Goal: Task Accomplishment & Management: Use online tool/utility

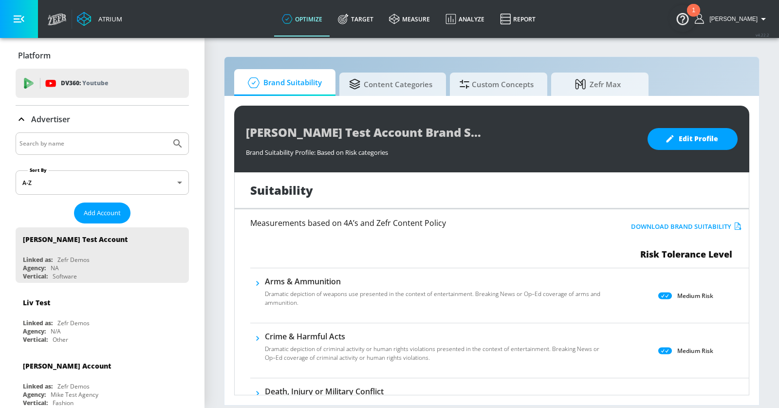
click at [96, 144] on input "Search by name" at bounding box center [93, 143] width 148 height 13
click at [167, 133] on button "Submit Search" at bounding box center [177, 143] width 21 height 21
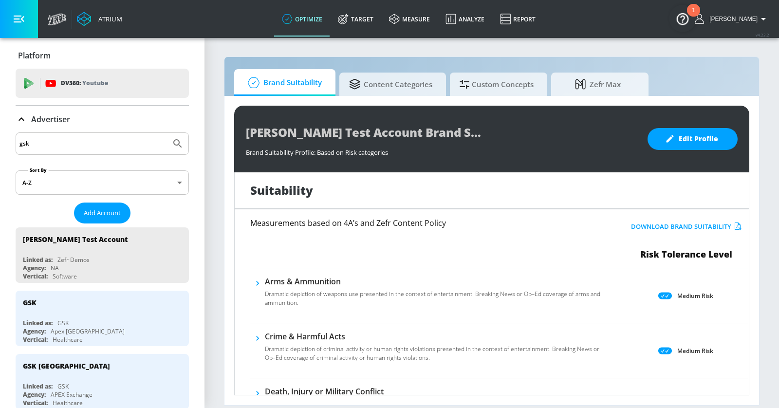
click at [69, 146] on input "gsk" at bounding box center [93, 143] width 148 height 13
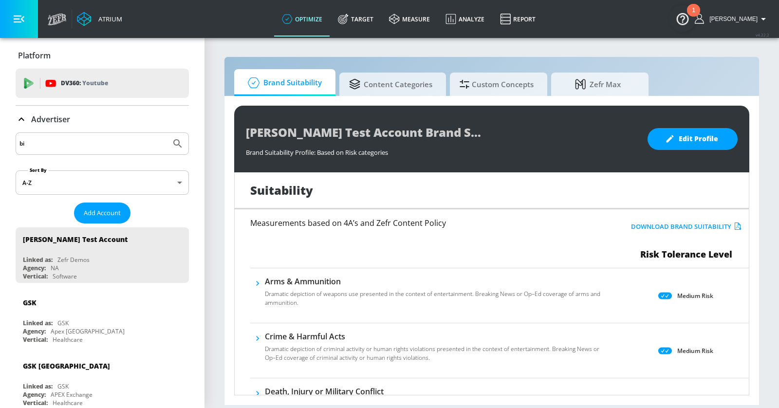
type input "b"
type input "viiv"
click at [167, 133] on button "Submit Search" at bounding box center [177, 143] width 21 height 21
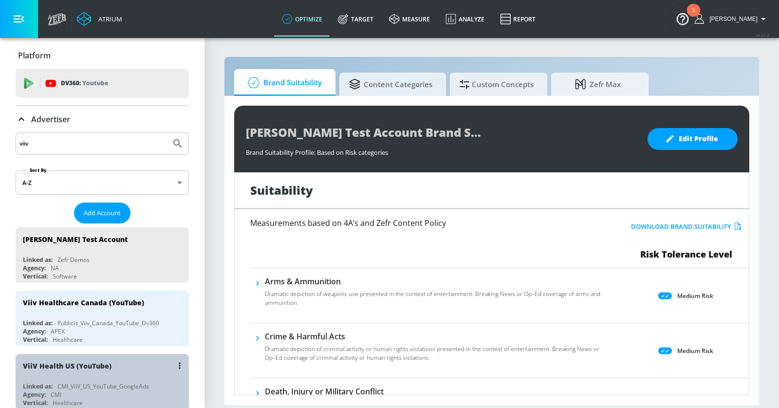
click at [129, 370] on div "ViiV Health US (YouTube)" at bounding box center [105, 365] width 164 height 23
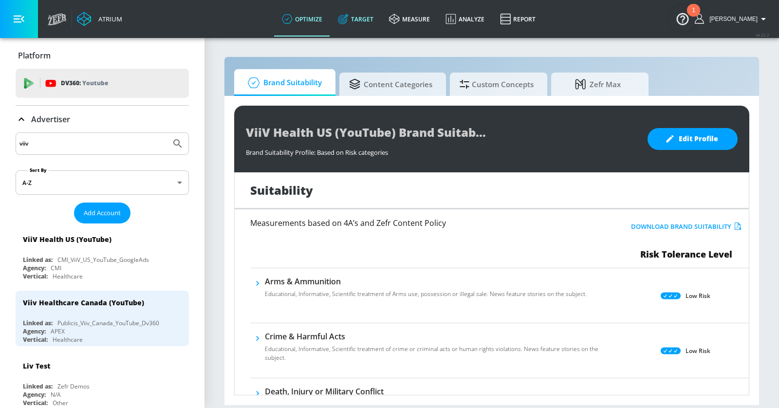
click at [370, 29] on link "Target" at bounding box center [355, 18] width 51 height 35
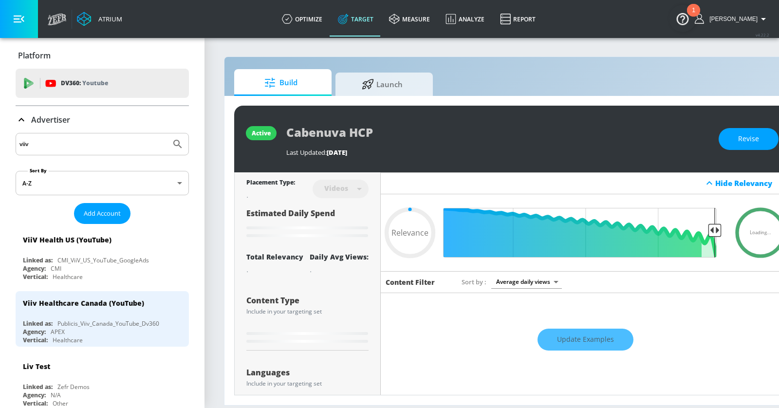
type input "0.05"
click at [379, 84] on span "Launch" at bounding box center [382, 82] width 74 height 23
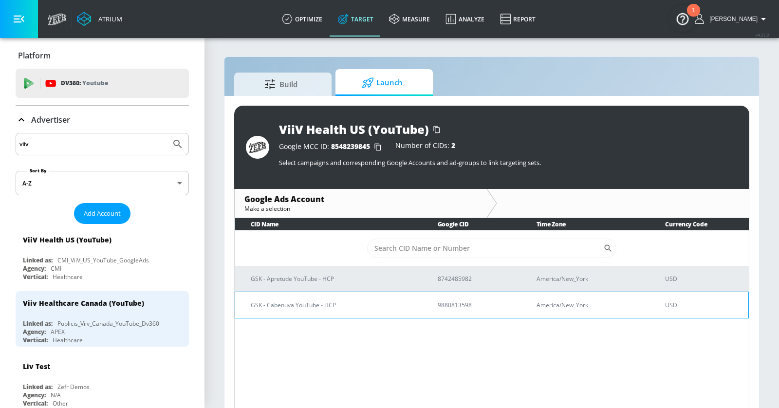
click at [395, 301] on p "GSK - Cabenuva YouTube - HCP" at bounding box center [333, 305] width 164 height 10
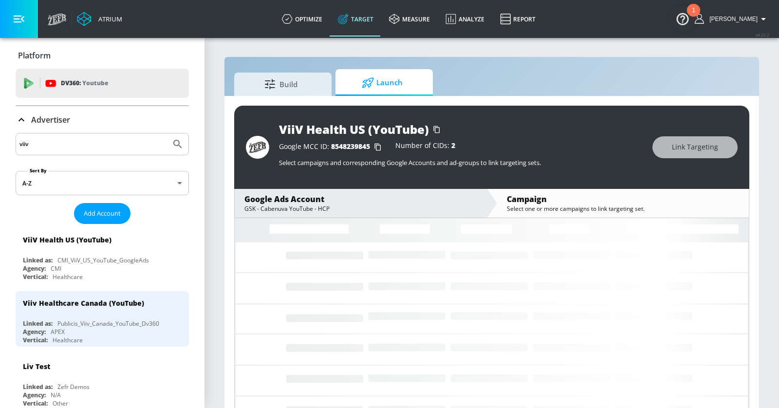
click at [15, 26] on button "button" at bounding box center [19, 19] width 38 height 38
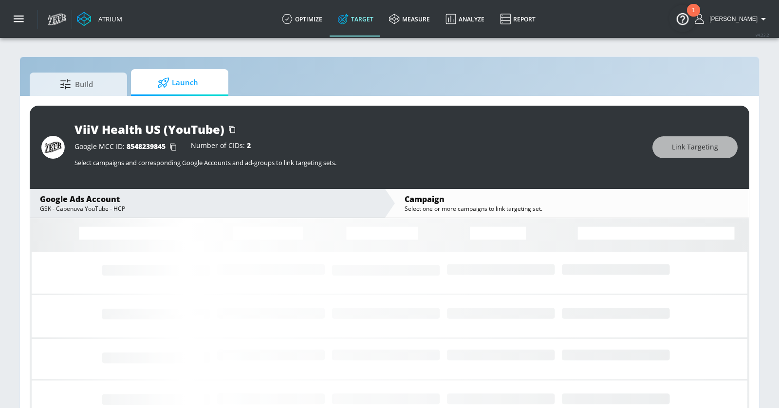
scroll to position [13, 0]
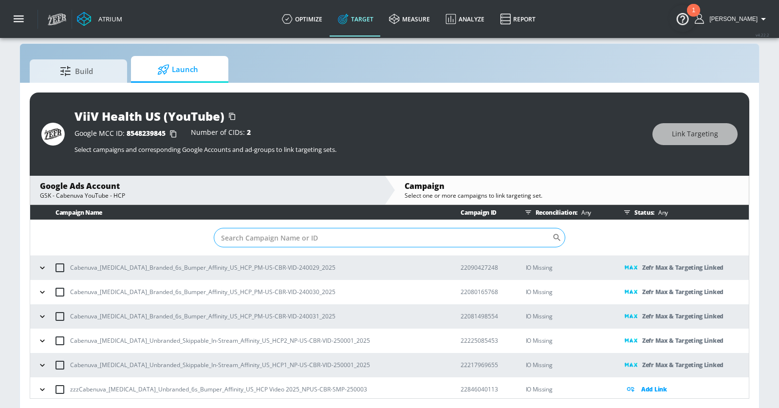
click at [303, 238] on input "Sort By" at bounding box center [383, 237] width 339 height 19
paste input "22855436090"
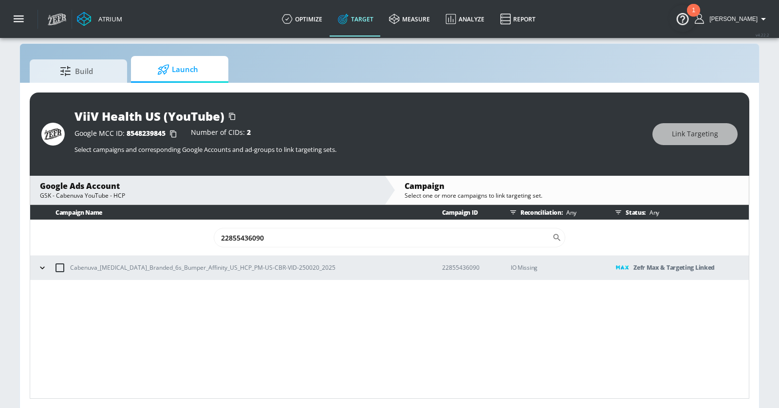
type input "22855436090"
click at [44, 267] on icon "button" at bounding box center [43, 268] width 10 height 10
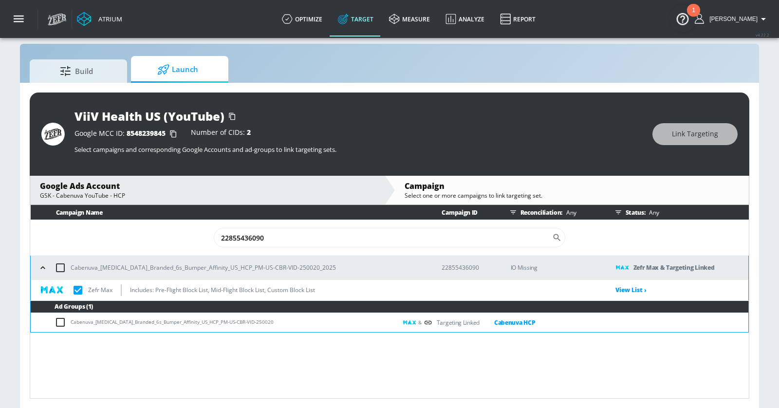
click at [214, 263] on p "Cabenuva_[MEDICAL_DATA]_Branded_6s_Bumper_Affinity_US_HCP_PM-US-CBR-VID-250020_…" at bounding box center [203, 268] width 265 height 10
copy p "Cabenuva_[MEDICAL_DATA]_Branded_6s_Bumper_Affinity_US_HCP_PM-US-CBR-VID-250020_…"
